Goal: Find specific page/section: Find specific page/section

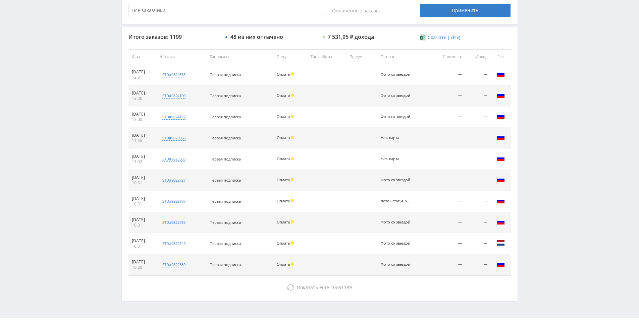
scroll to position [226, 0]
click at [533, 183] on div "Telegram-канал Инструменты База знаний Ваш менеджер: Alex Alex Online @edugram_…" at bounding box center [319, 55] width 639 height 563
click at [537, 189] on div "Telegram-канал Инструменты База знаний Ваш менеджер: Alex Alex Online @edugram_…" at bounding box center [319, 55] width 639 height 563
click at [535, 178] on div "Telegram-канал Инструменты База знаний Ваш менеджер: Alex Alex Online @edugram_…" at bounding box center [319, 55] width 639 height 563
drag, startPoint x: 535, startPoint y: 177, endPoint x: 534, endPoint y: 173, distance: 4.8
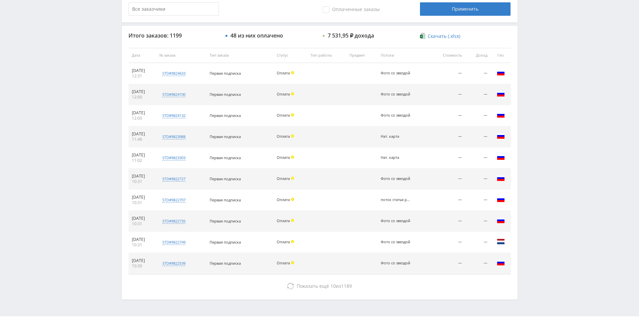
click at [534, 173] on div "Telegram-канал Инструменты База знаний Ваш менеджер: Alex Alex Online @edugram_…" at bounding box center [319, 55] width 639 height 563
click at [534, 176] on div "Telegram-канал Инструменты База знаний Ваш менеджер: Alex Alex Online @edugram_…" at bounding box center [319, 55] width 639 height 563
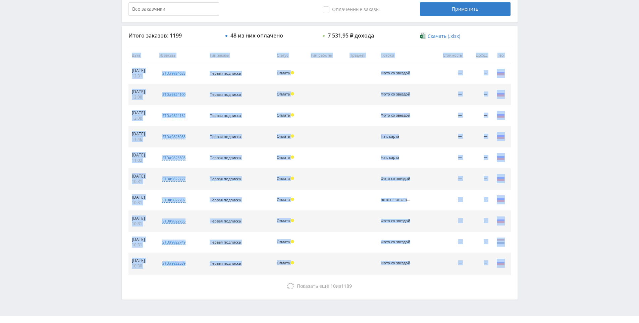
click at [531, 168] on div "Telegram-канал Инструменты База знаний Ваш менеджер: Alex Alex Online @edugram_…" at bounding box center [319, 55] width 639 height 563
click at [531, 170] on div "Telegram-канал Инструменты База знаний Ваш менеджер: Alex Alex Online @edugram_…" at bounding box center [319, 55] width 639 height 563
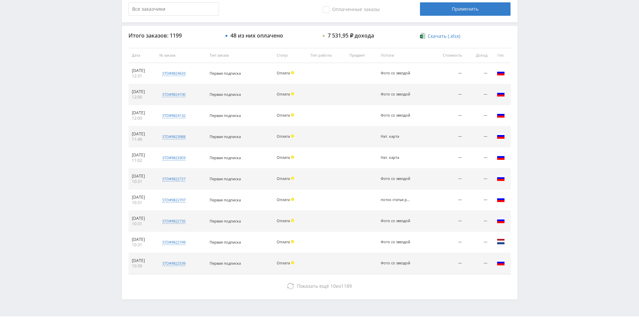
drag, startPoint x: 531, startPoint y: 170, endPoint x: 528, endPoint y: 163, distance: 7.9
click at [528, 163] on div "Telegram-канал Инструменты База знаний Ваш менеджер: Alex Alex Online @edugram_…" at bounding box center [319, 55] width 639 height 563
click at [529, 165] on div "Telegram-канал Инструменты База знаний Ваш менеджер: Alex Alex Online @edugram_…" at bounding box center [319, 55] width 639 height 563
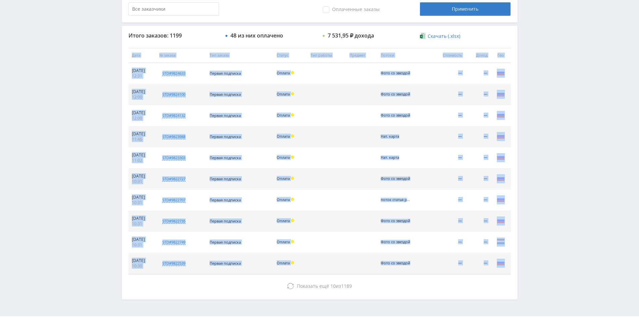
click at [529, 160] on div "Telegram-канал Инструменты База знаний Ваш менеджер: Alex Alex Online @edugram_…" at bounding box center [319, 55] width 639 height 563
drag, startPoint x: 529, startPoint y: 160, endPoint x: 537, endPoint y: 171, distance: 14.0
click at [535, 168] on div "Telegram-канал Инструменты База знаний Ваш менеджер: Alex Alex Online @edugram_…" at bounding box center [319, 55] width 639 height 563
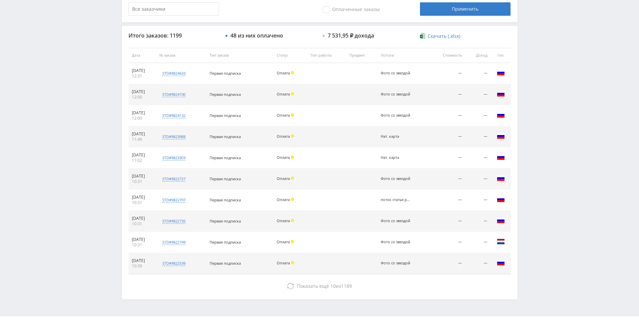
click at [537, 172] on div "Telegram-канал Инструменты База знаний Ваш менеджер: Alex Alex Online @edugram_…" at bounding box center [319, 55] width 639 height 563
click at [534, 168] on div "Telegram-канал Инструменты База знаний Ваш менеджер: Alex Alex Online @edugram_…" at bounding box center [319, 55] width 639 height 563
drag, startPoint x: 600, startPoint y: 152, endPoint x: 583, endPoint y: 142, distance: 18.8
click at [581, 146] on div "Telegram-канал Инструменты База знаний Ваш менеджер: Alex Alex Online @edugram_…" at bounding box center [319, 55] width 639 height 563
